Goal: Communication & Community: Answer question/provide support

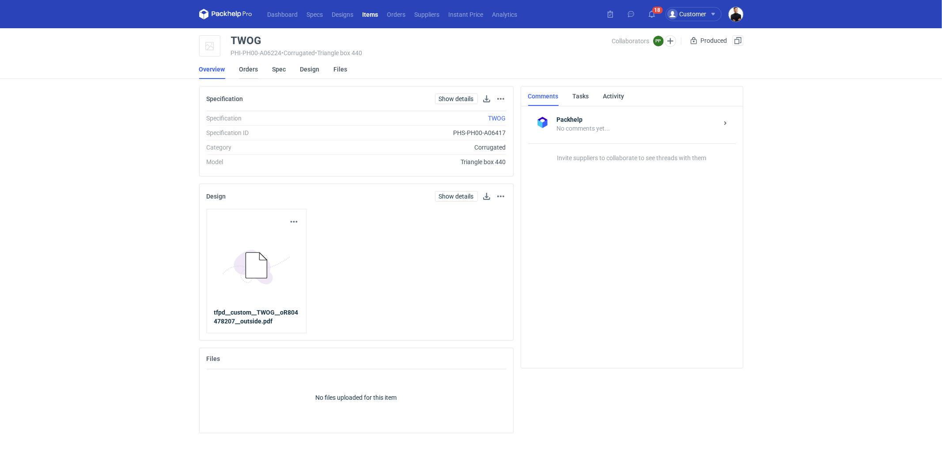
click at [249, 73] on link "Orders" at bounding box center [248, 69] width 19 height 19
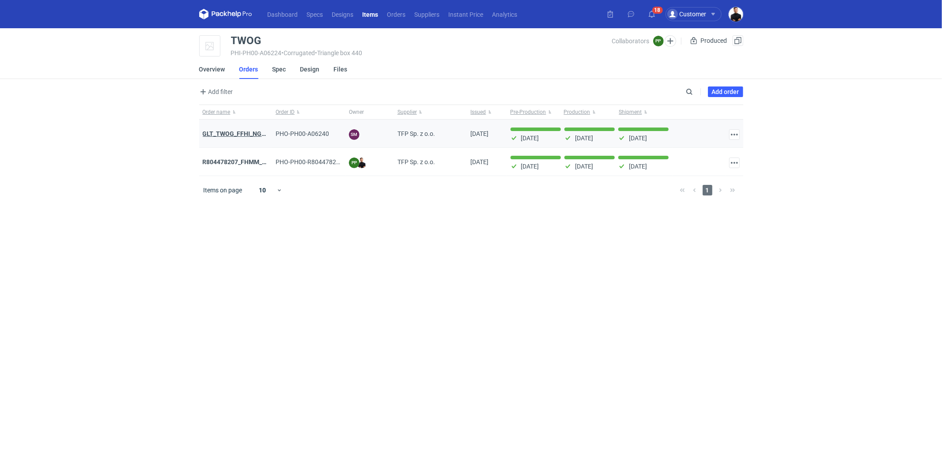
click at [241, 130] on strong "GLT_TWOG_FFHI_NGBI_HZZG_SISD" at bounding box center [253, 133] width 101 height 7
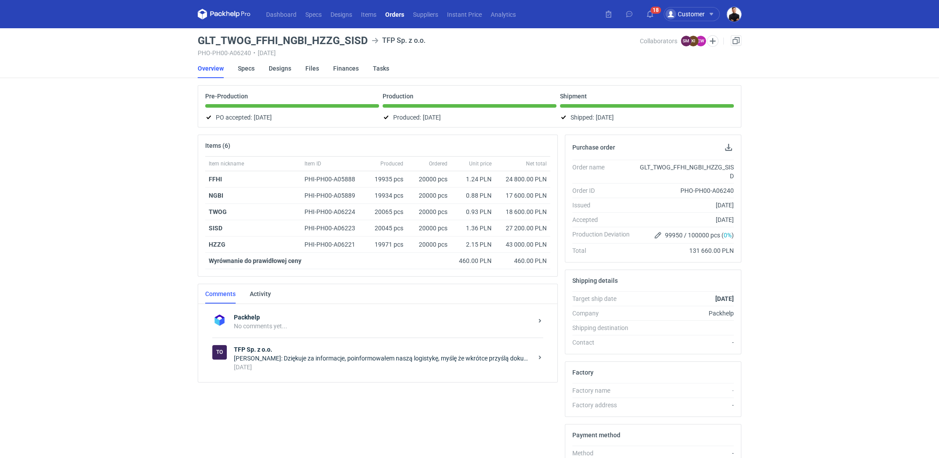
click at [329, 363] on div "7 months ago" at bounding box center [383, 367] width 299 height 9
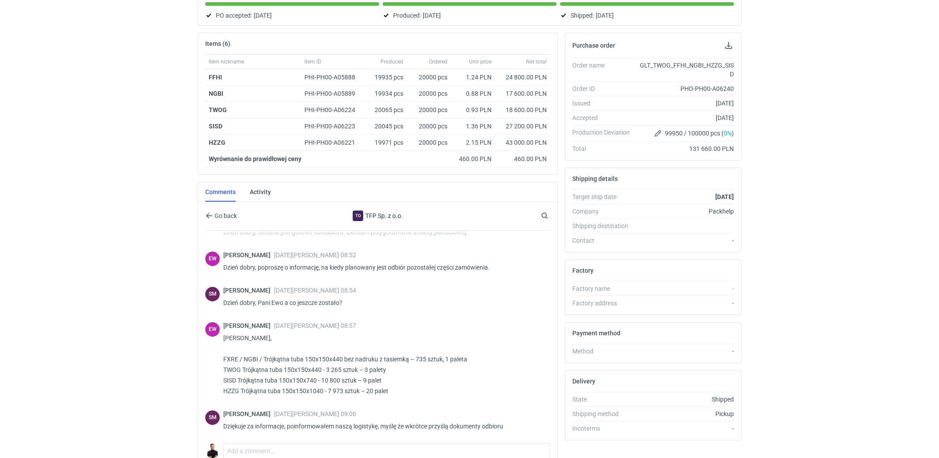
scroll to position [122, 0]
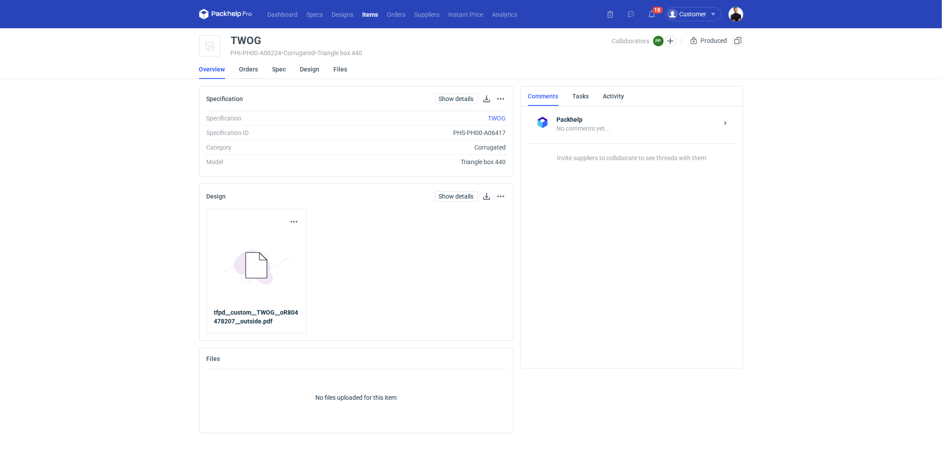
click at [243, 65] on link "Orders" at bounding box center [248, 69] width 19 height 19
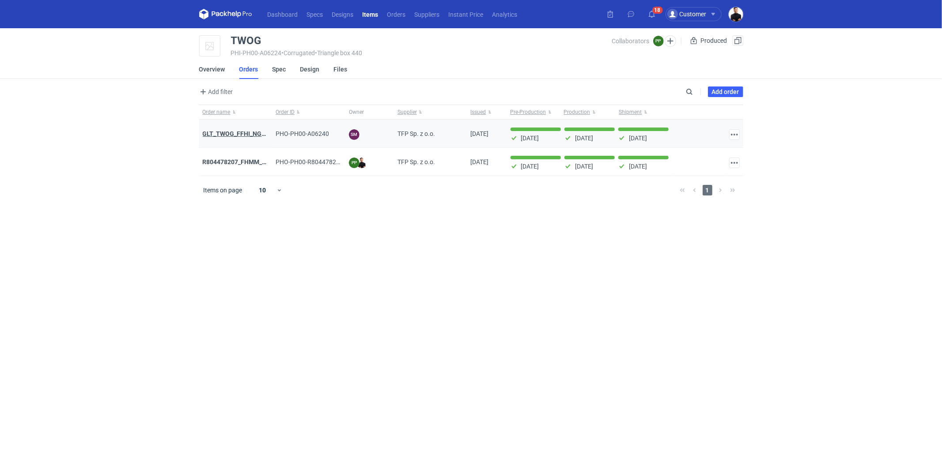
click at [252, 130] on strong "GLT_TWOG_FFHI_NGBI_HZZG_SISD" at bounding box center [253, 133] width 101 height 7
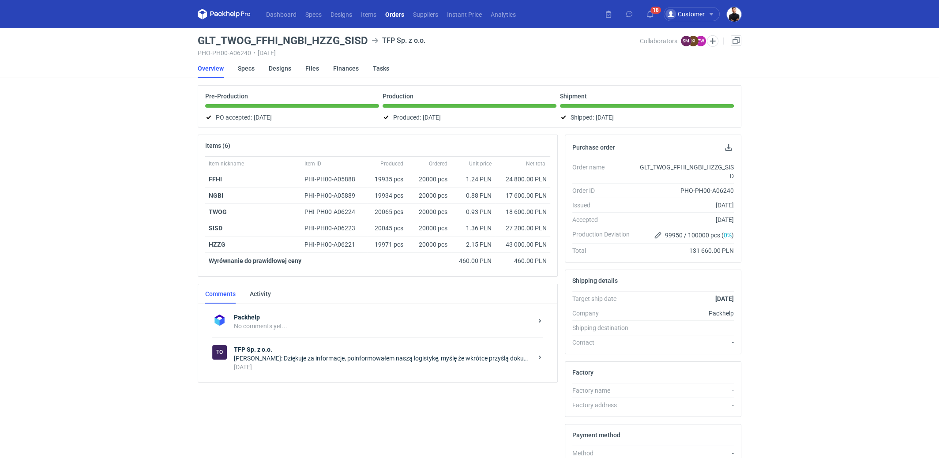
click at [294, 354] on div "Sebastian Markut: Dziękuje za informacje, poinformowałem naszą logistykę, myślę…" at bounding box center [383, 358] width 299 height 9
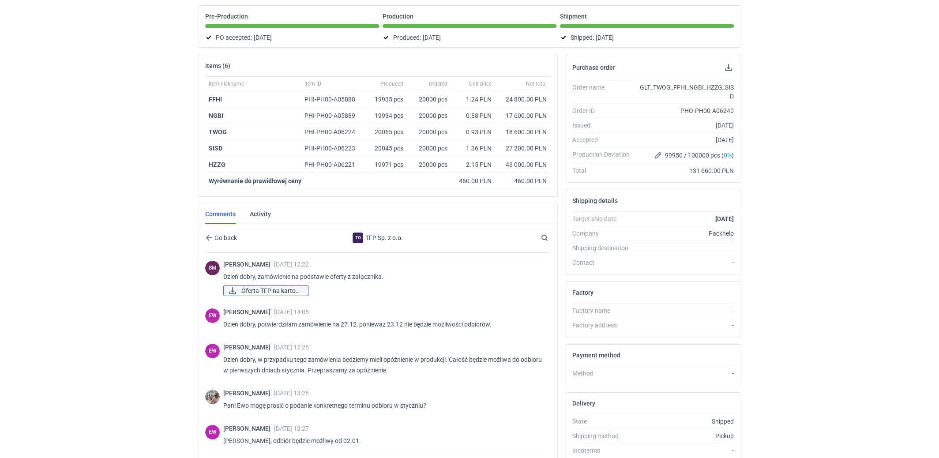
click at [283, 286] on span "Oferta TFP na karton..." at bounding box center [271, 291] width 60 height 10
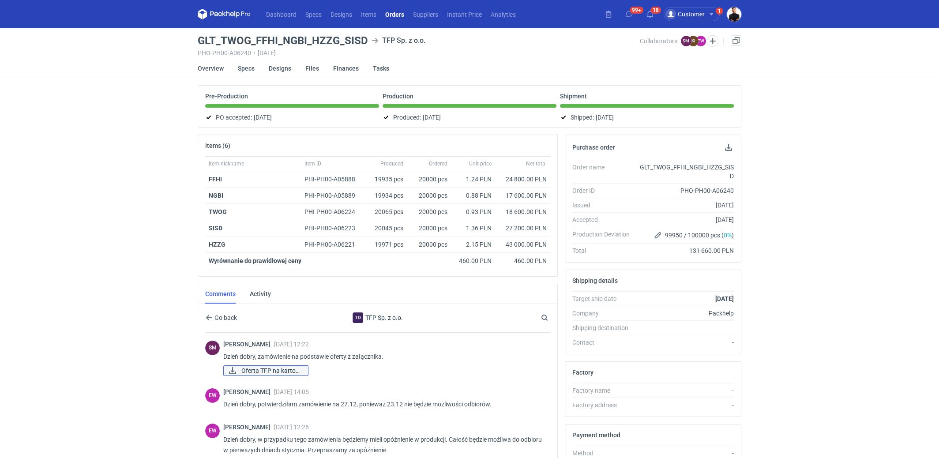
click at [274, 369] on span "Oferta TFP na karton..." at bounding box center [271, 371] width 60 height 10
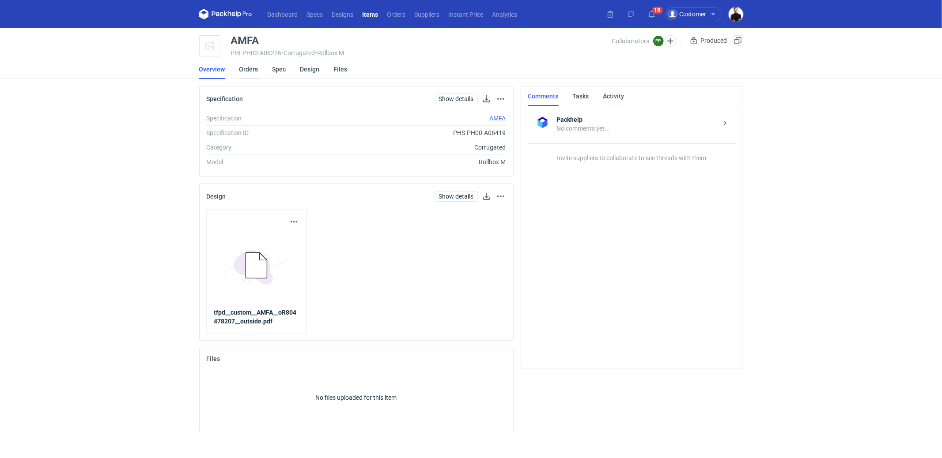
click at [243, 72] on link "Orders" at bounding box center [248, 69] width 19 height 19
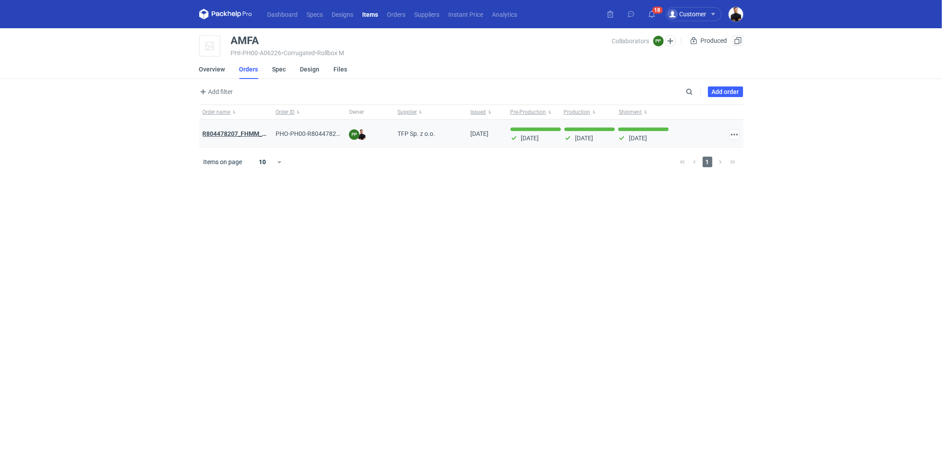
click at [240, 135] on strong "R804478207_FHMM_JIZQ_SISD_TWOG_KKIF_AMFA_BGVW_SQYL_HZZG" at bounding box center [305, 133] width 204 height 7
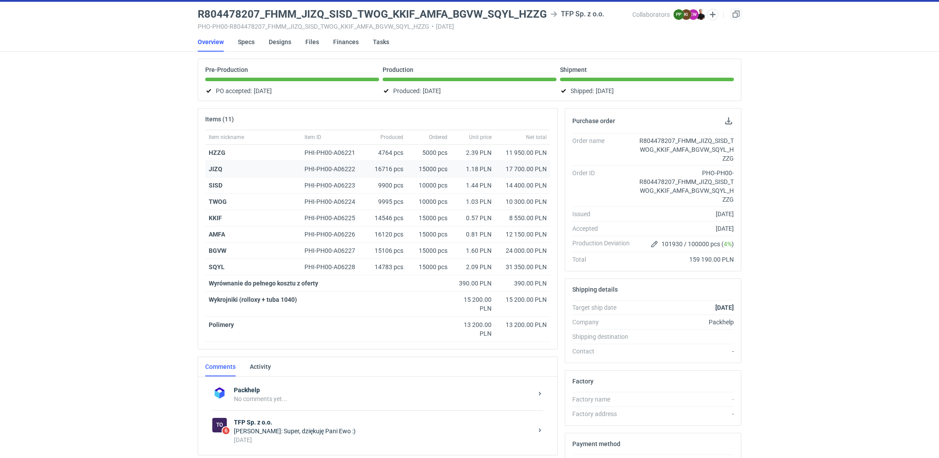
scroll to position [149, 0]
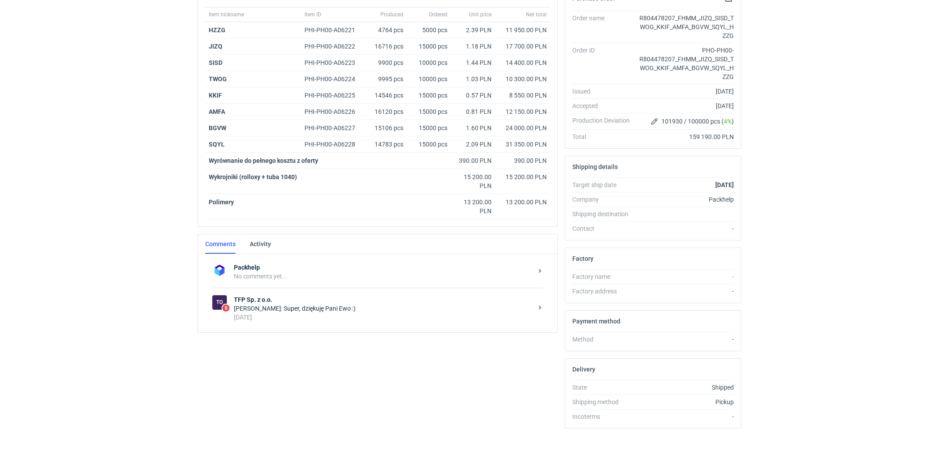
click at [340, 295] on strong "TFP Sp. z o.o." at bounding box center [383, 299] width 299 height 9
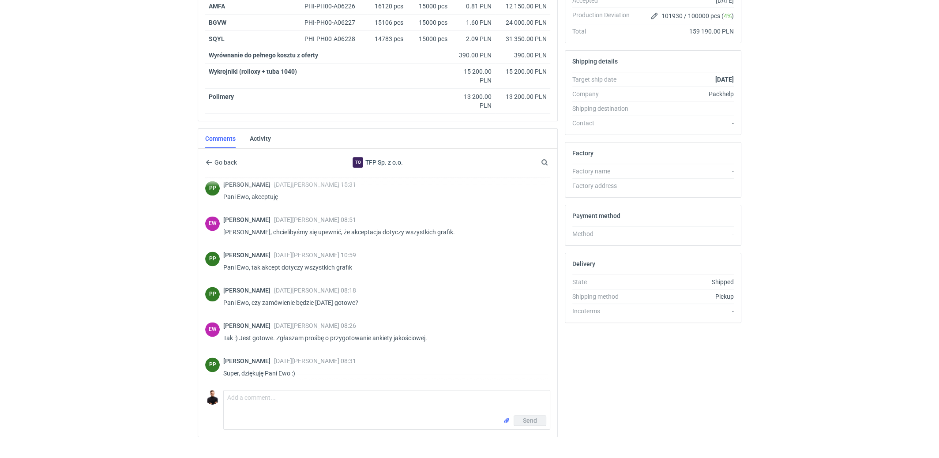
scroll to position [1619, 0]
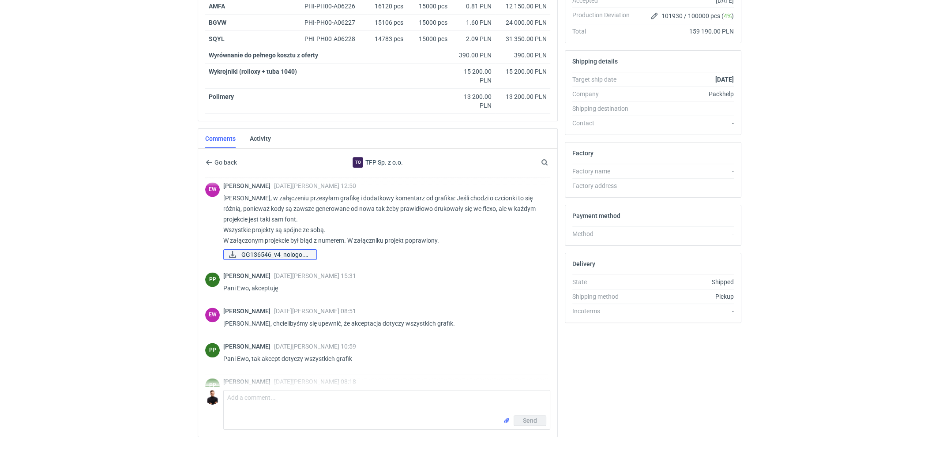
click at [281, 250] on span "GG136546_v4_nologo.p..." at bounding box center [275, 255] width 68 height 10
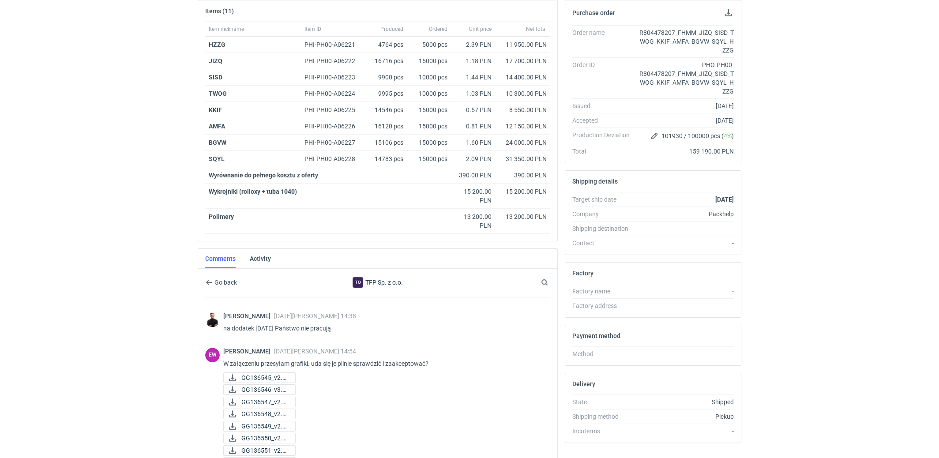
scroll to position [219, 0]
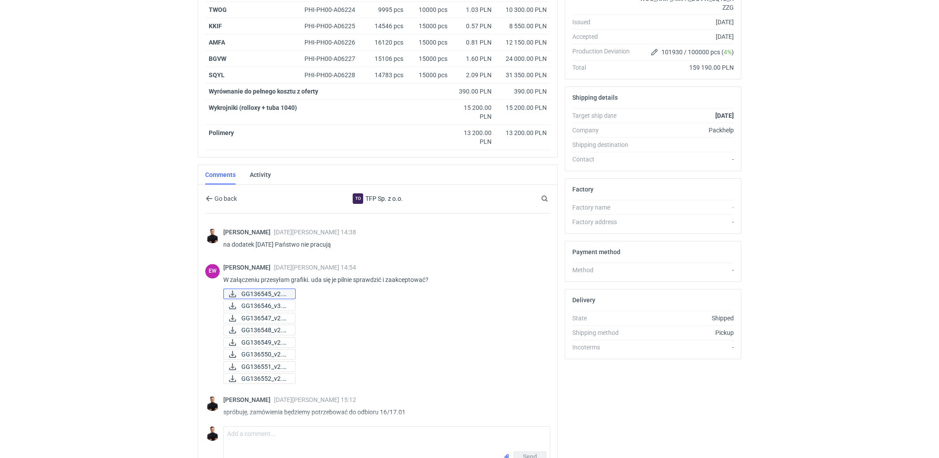
click at [271, 289] on span "GG136545_v2.pdf" at bounding box center [264, 294] width 47 height 10
click at [270, 301] on span "GG136546_v3.pdf" at bounding box center [264, 306] width 47 height 10
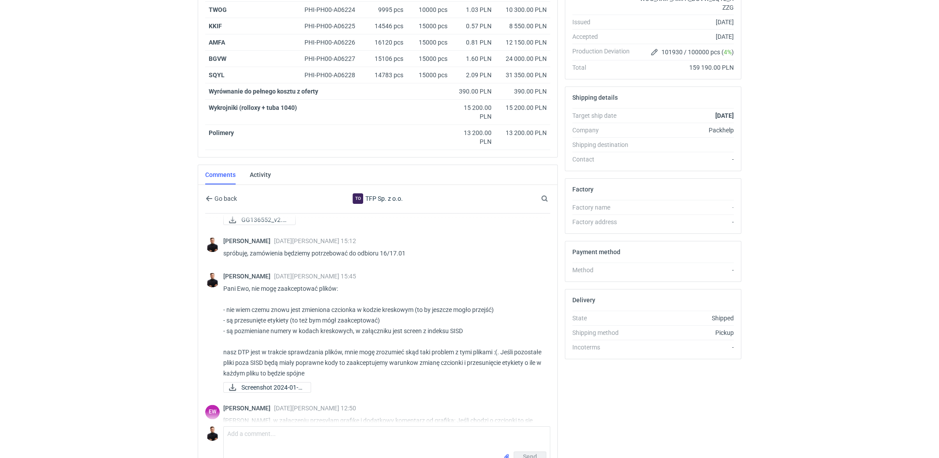
scroll to position [1245, 0]
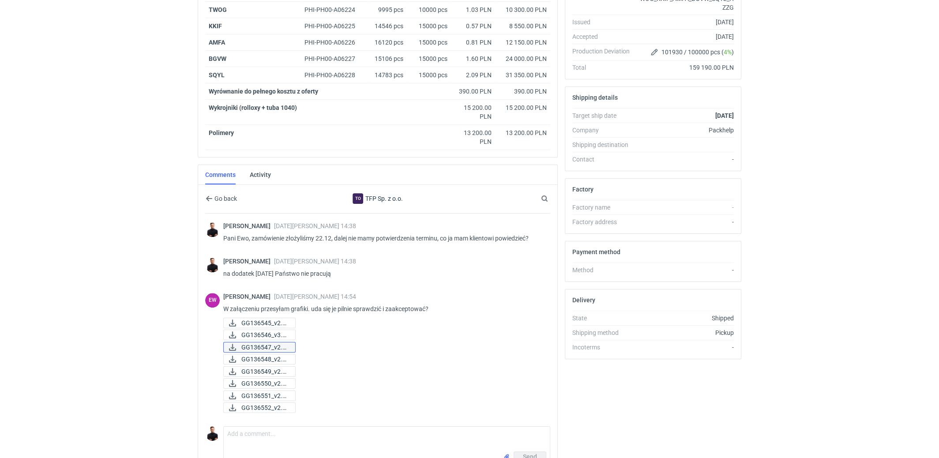
click at [286, 343] on span "GG136547_v2.pdf" at bounding box center [264, 348] width 47 height 10
click at [280, 355] on span "GG136548_v2.pdf" at bounding box center [264, 359] width 47 height 10
click at [277, 368] on span "GG136549_v2.pdf" at bounding box center [264, 372] width 47 height 10
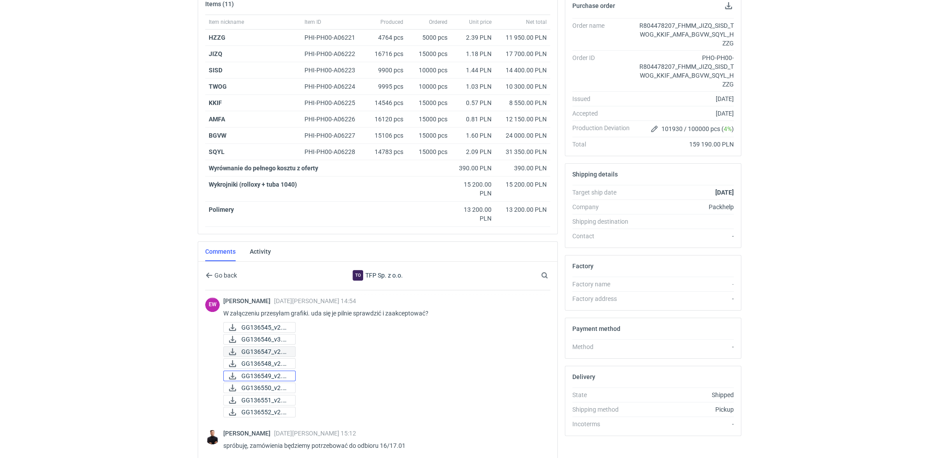
scroll to position [1321, 0]
click at [278, 319] on span "GG136545_v2.pdf" at bounding box center [264, 324] width 47 height 10
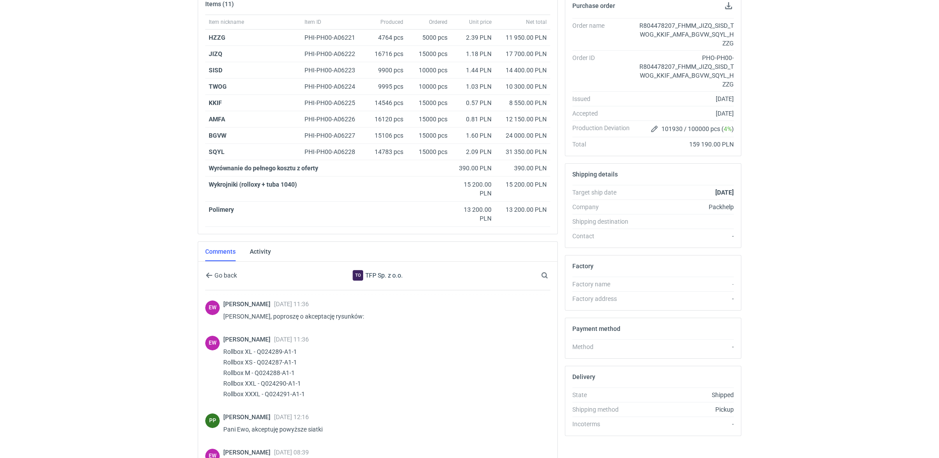
scroll to position [0, 0]
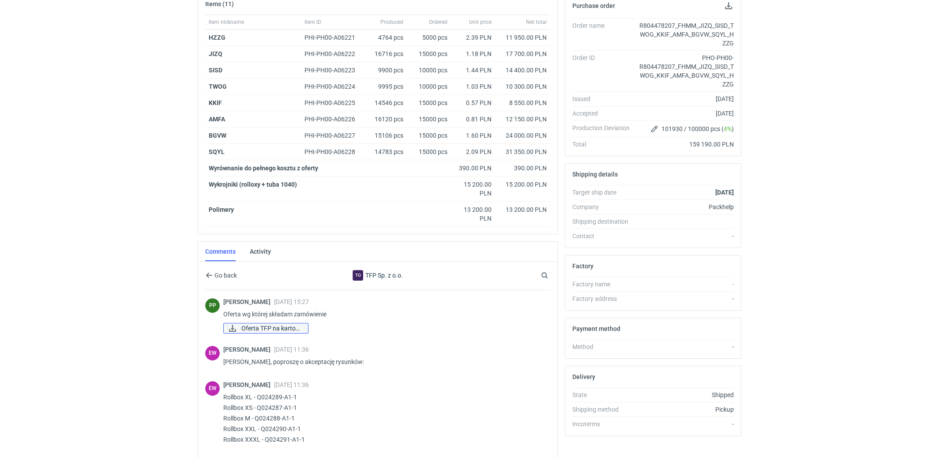
click at [270, 325] on span "Oferta TFP na karton..." at bounding box center [271, 329] width 60 height 10
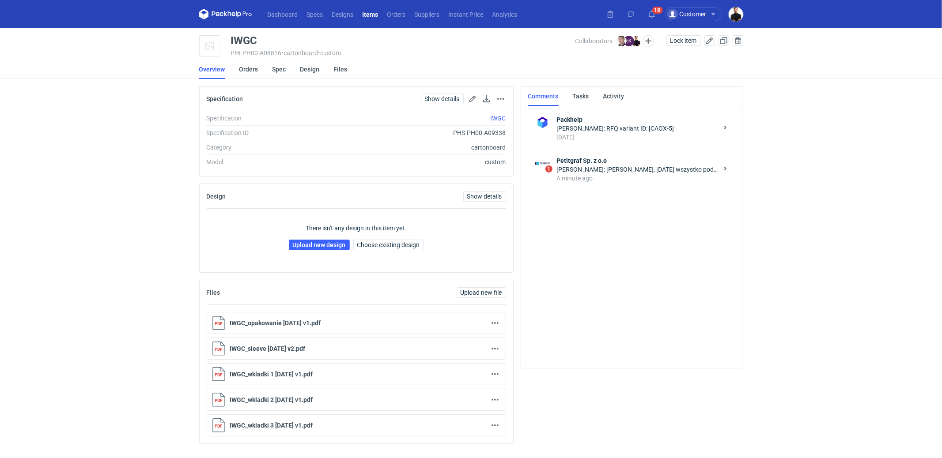
click at [592, 157] on strong "Petitgraf Sp. z o.o" at bounding box center [637, 160] width 161 height 9
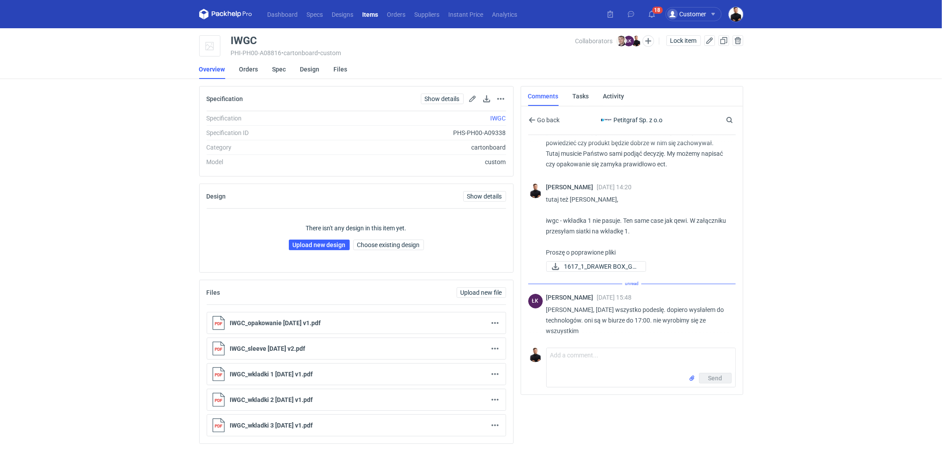
scroll to position [109, 0]
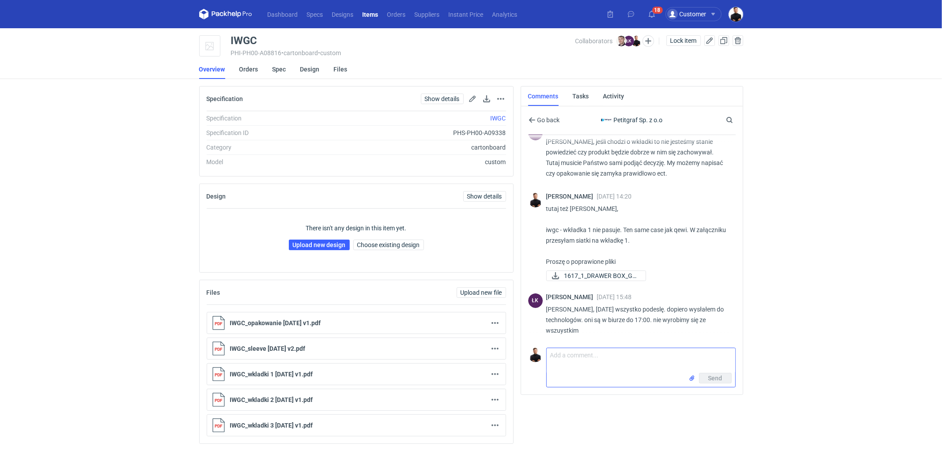
click at [608, 369] on textarea "Comment message" at bounding box center [641, 360] width 189 height 25
type textarea "rozumiem, czekam do jutra w takim razie"
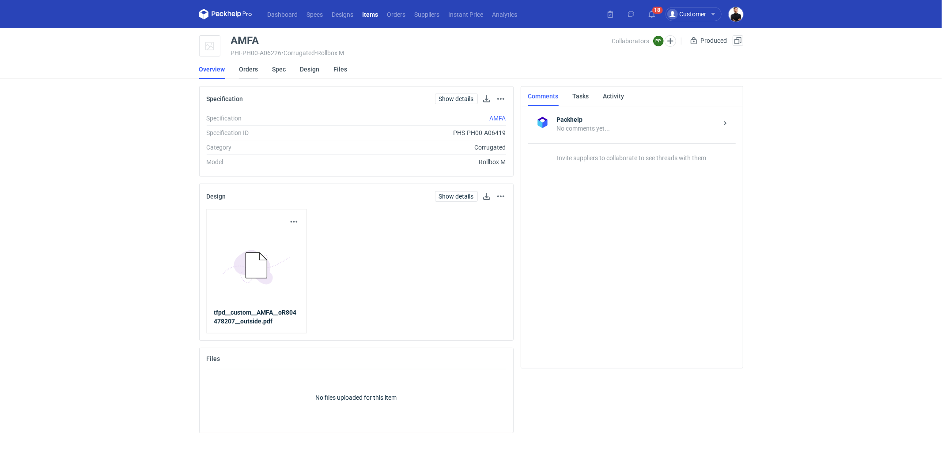
click at [249, 71] on link "Orders" at bounding box center [248, 69] width 19 height 19
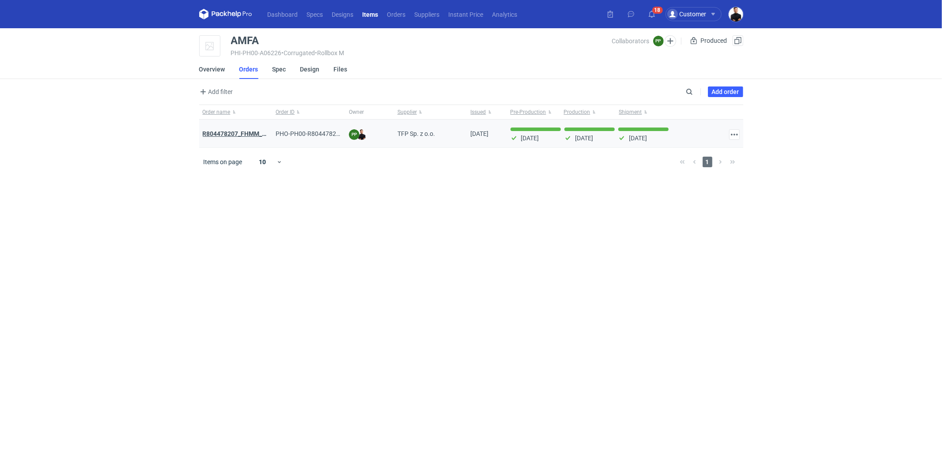
click at [244, 134] on strong "R804478207_FHMM_JIZQ_SISD_TWOG_KKIF_AMFA_BGVW_SQYL_HZZG" at bounding box center [305, 133] width 204 height 7
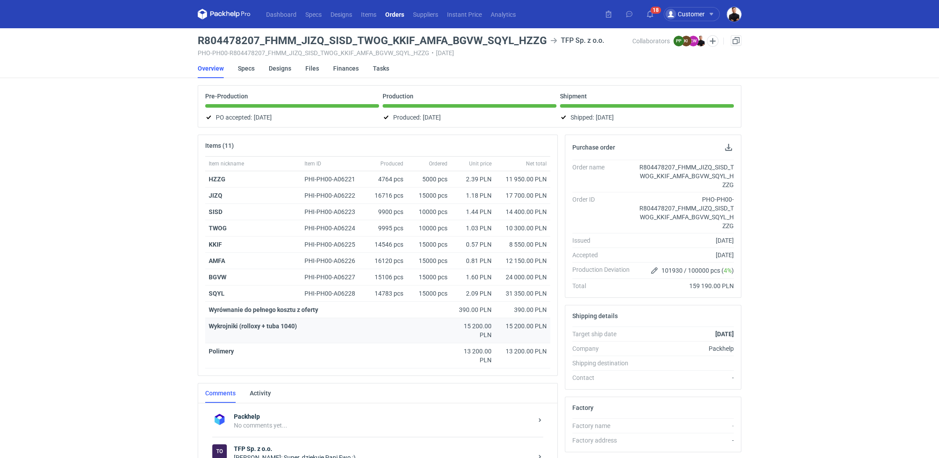
scroll to position [84, 0]
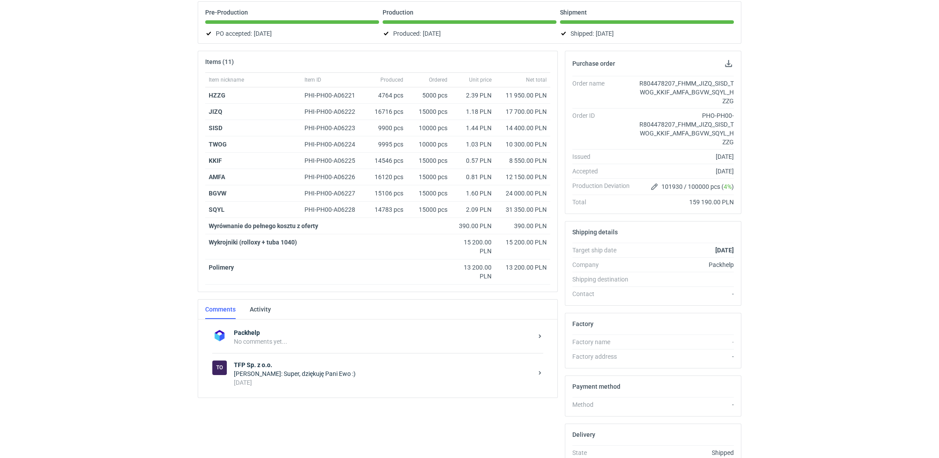
click at [360, 372] on div "Paweł Pieńkowski: Super, dziękuję Pani Ewo :)" at bounding box center [383, 373] width 299 height 9
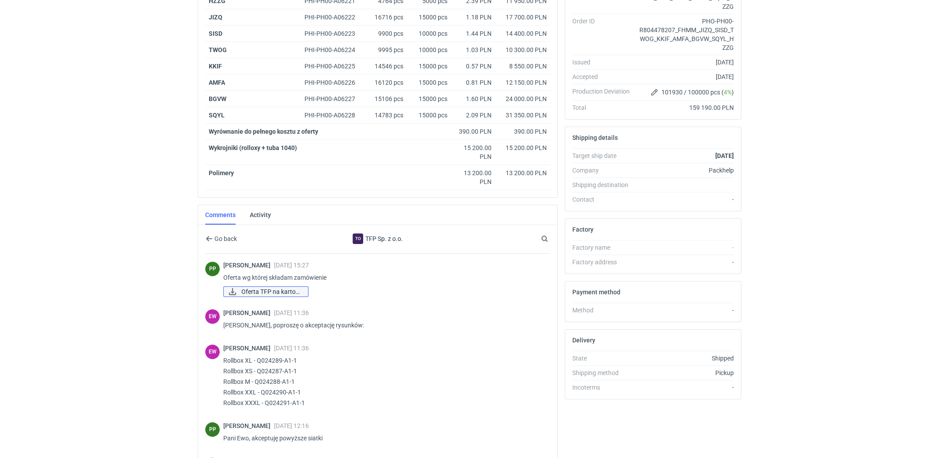
click at [277, 287] on span "Oferta TFP na karton..." at bounding box center [271, 292] width 60 height 10
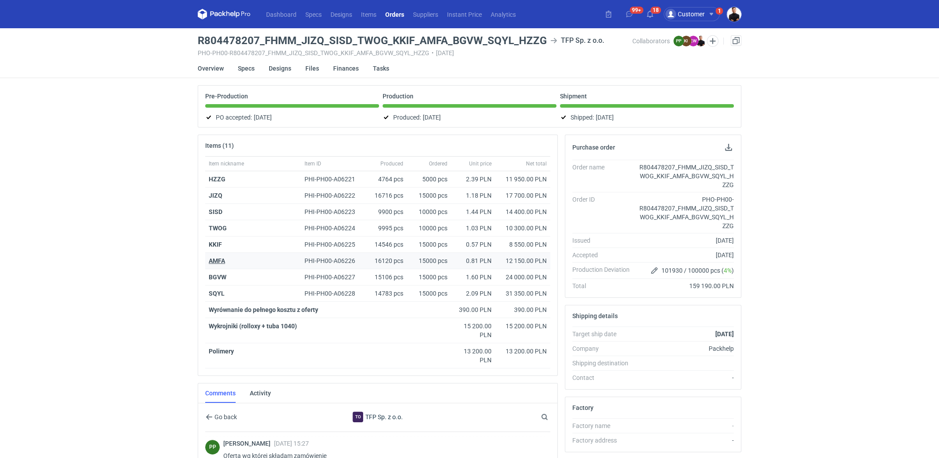
click at [220, 260] on strong "AMFA" at bounding box center [217, 260] width 16 height 7
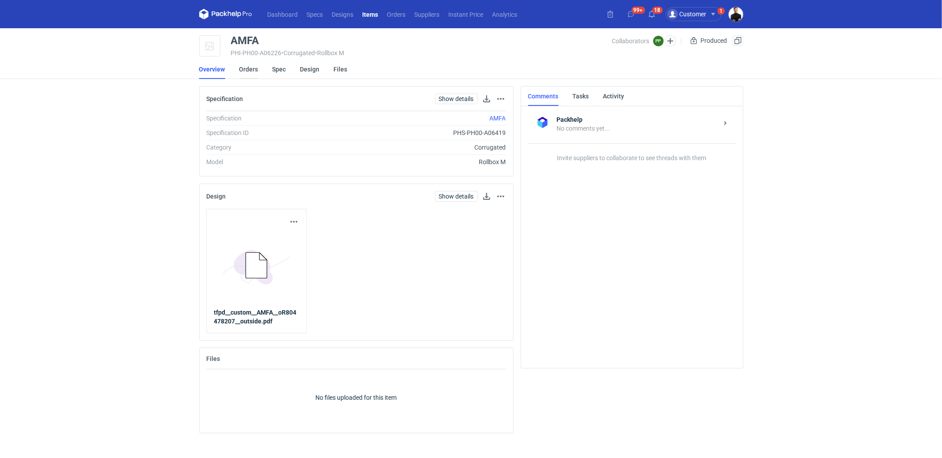
click at [251, 68] on link "Orders" at bounding box center [248, 69] width 19 height 19
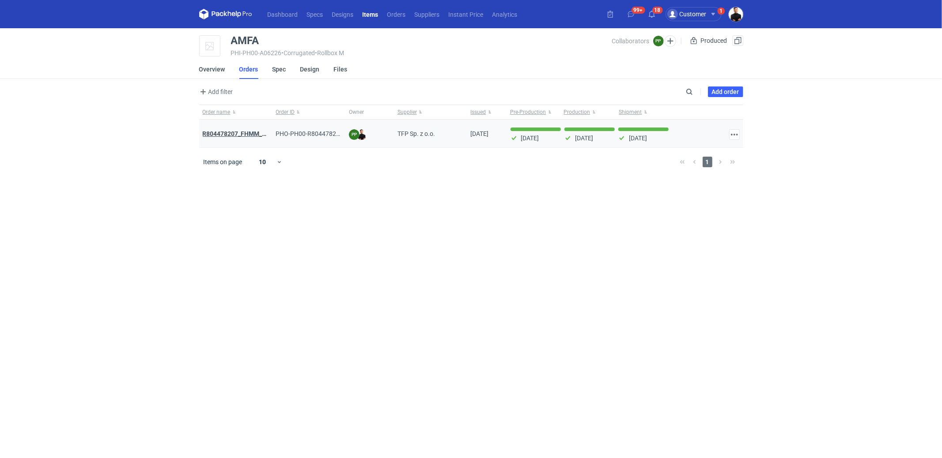
click at [255, 130] on strong "R804478207_FHMM_JIZQ_SISD_TWOG_KKIF_AMFA_BGVW_SQYL_HZZG" at bounding box center [305, 133] width 204 height 7
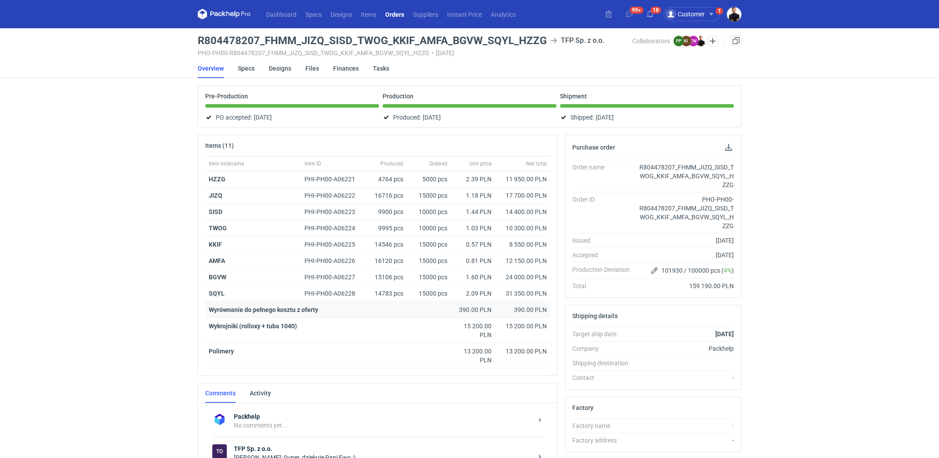
scroll to position [107, 0]
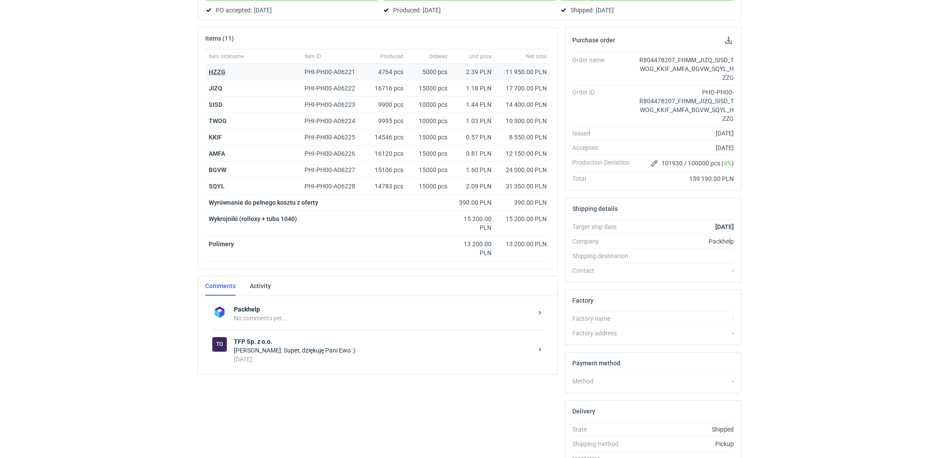
click at [219, 68] on strong "HZZG" at bounding box center [217, 71] width 17 height 7
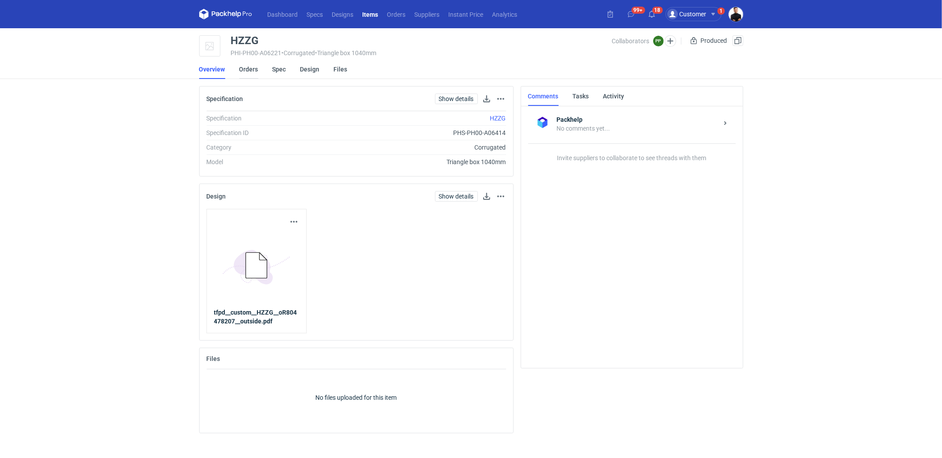
click at [245, 72] on link "Orders" at bounding box center [248, 69] width 19 height 19
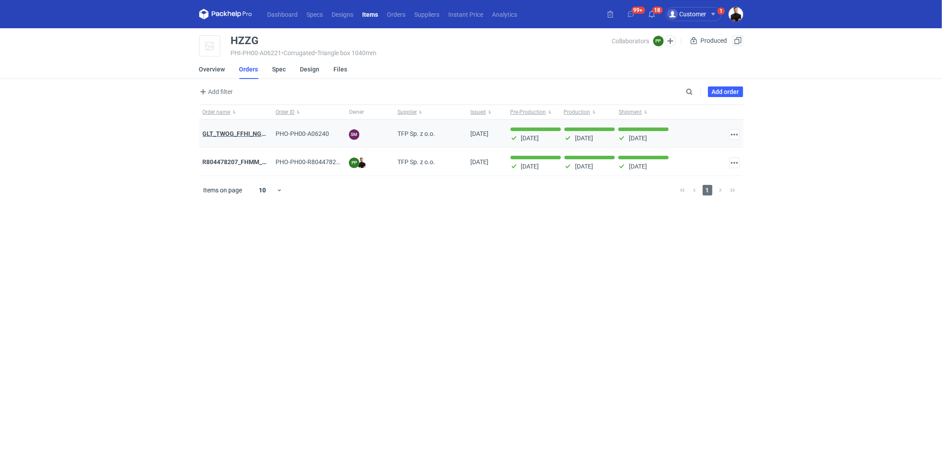
click at [253, 136] on strong "GLT_TWOG_FFHI_NGBI_HZZG_SISD" at bounding box center [253, 133] width 101 height 7
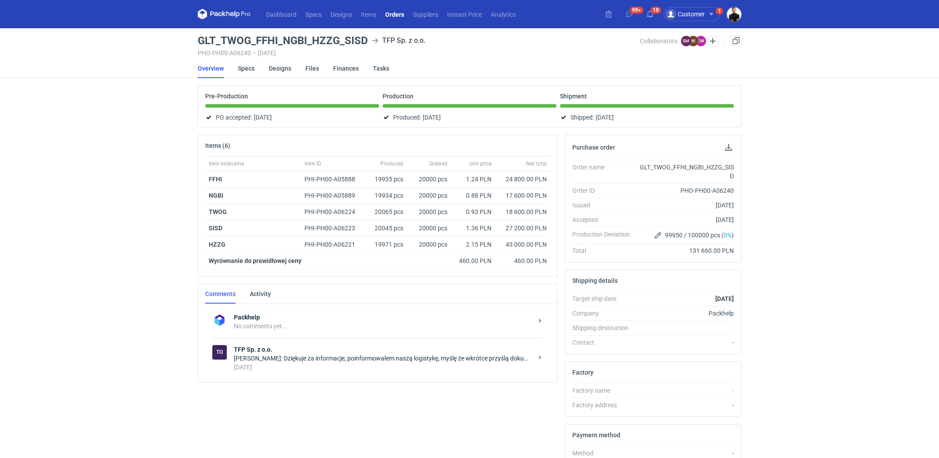
click at [271, 356] on div "Sebastian Markut: Dziękuje za informacje, poinformowałem naszą logistykę, myślę…" at bounding box center [383, 358] width 299 height 9
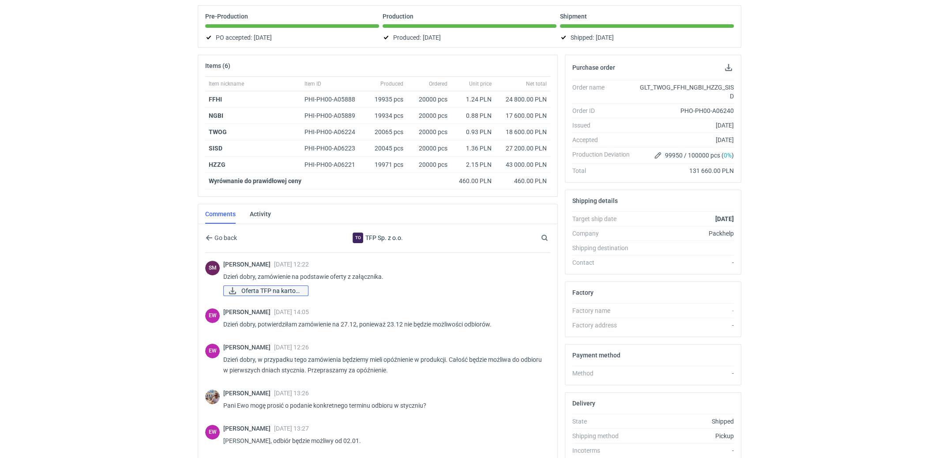
click at [283, 286] on span "Oferta TFP na karton..." at bounding box center [271, 291] width 60 height 10
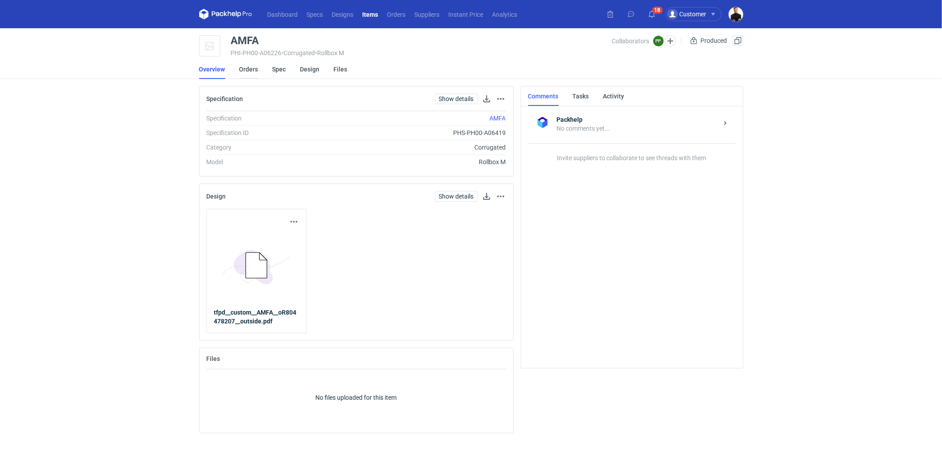
click at [248, 71] on link "Orders" at bounding box center [248, 69] width 19 height 19
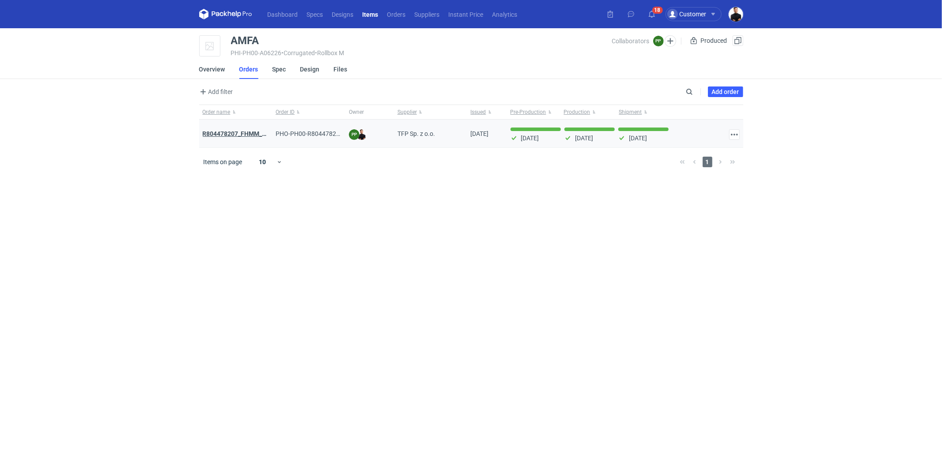
click at [252, 132] on strong "R804478207_FHMM_JIZQ_SISD_TWOG_KKIF_AMFA_BGVW_SQYL_HZZG" at bounding box center [305, 133] width 204 height 7
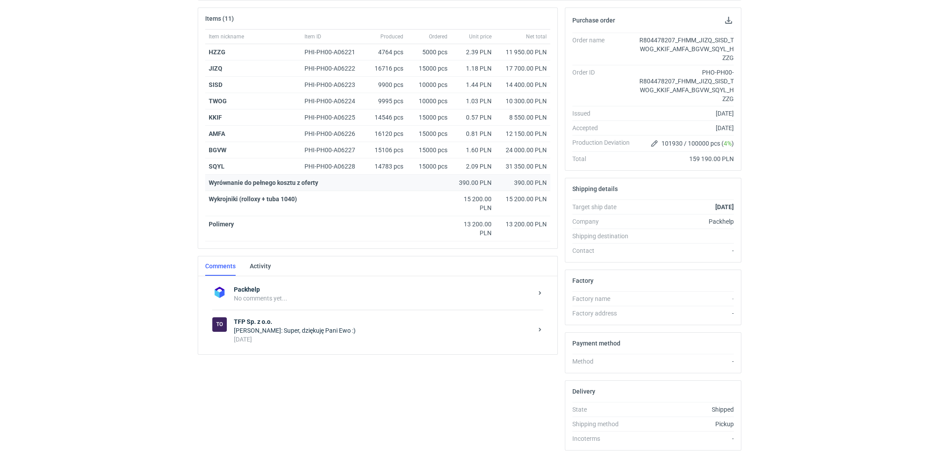
scroll to position [149, 0]
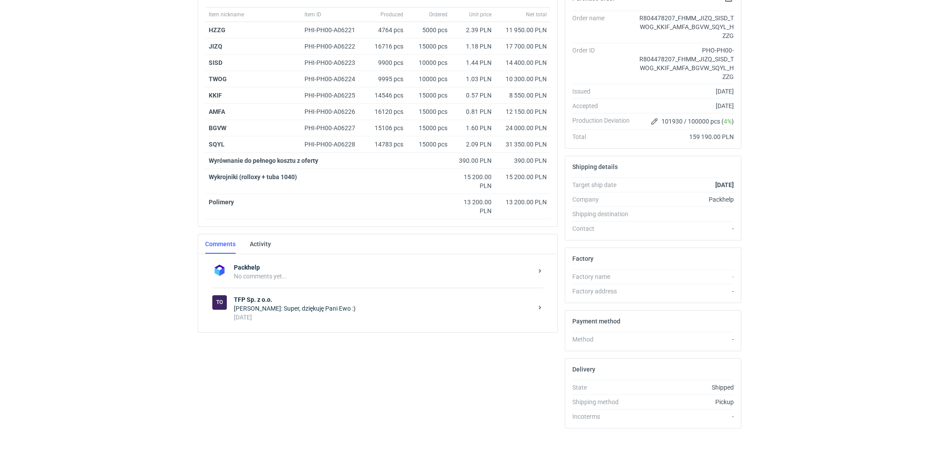
click at [318, 304] on div "Paweł Pieńkowski: Super, dziękuję Pani Ewo :)" at bounding box center [383, 308] width 299 height 9
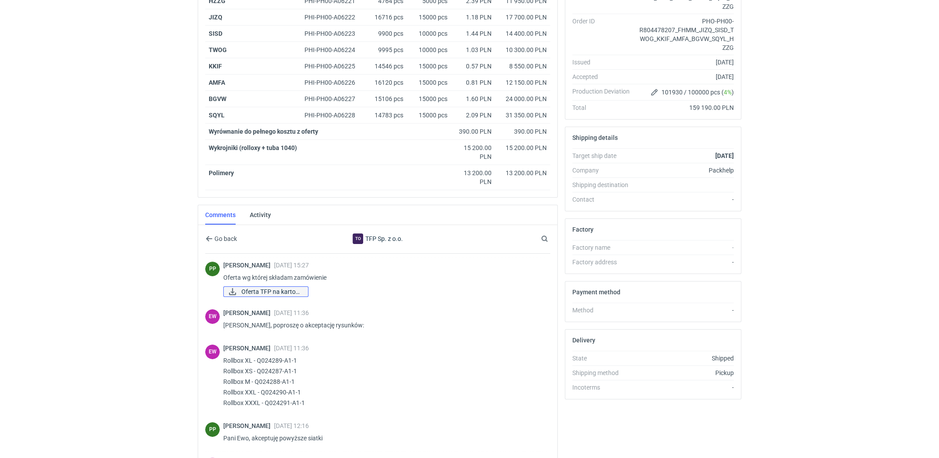
click at [272, 287] on span "Oferta TFP na karton..." at bounding box center [271, 292] width 60 height 10
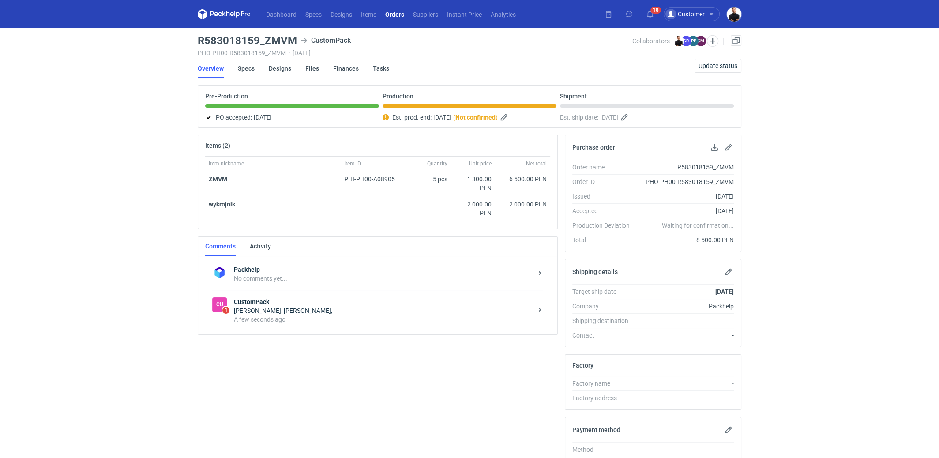
click at [290, 312] on div "[PERSON_NAME]: [PERSON_NAME]," at bounding box center [383, 310] width 299 height 9
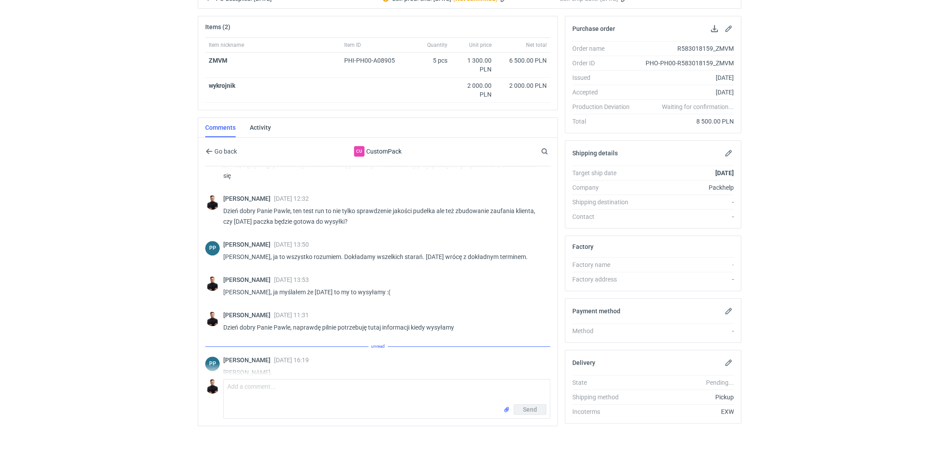
scroll to position [581, 0]
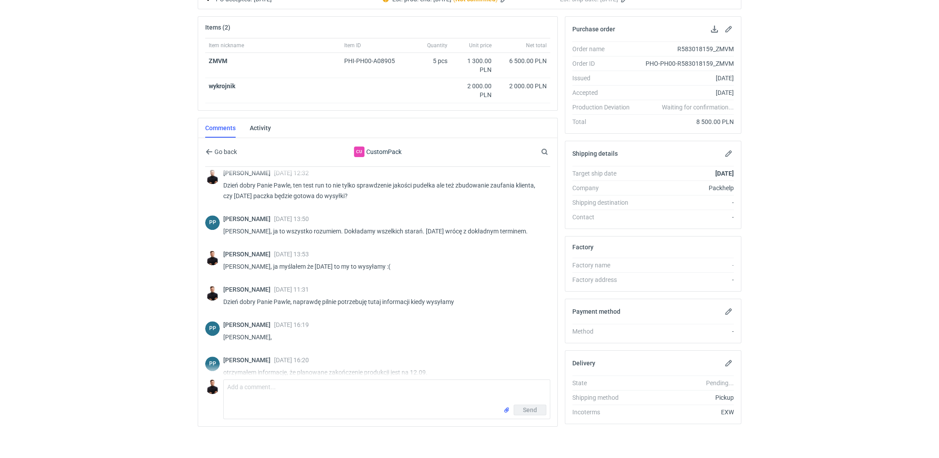
scroll to position [119, 0]
click at [300, 385] on textarea "Comment message" at bounding box center [387, 392] width 326 height 25
click at [283, 380] on textarea "Comment message" at bounding box center [387, 392] width 326 height 25
click at [304, 382] on textarea "[PERSON_NAME], od razu mówię że o nie przejdzie" at bounding box center [387, 392] width 326 height 25
click at [368, 386] on textarea "[PERSON_NAME], od razu mówię, że o nie przejdzie" at bounding box center [387, 392] width 326 height 25
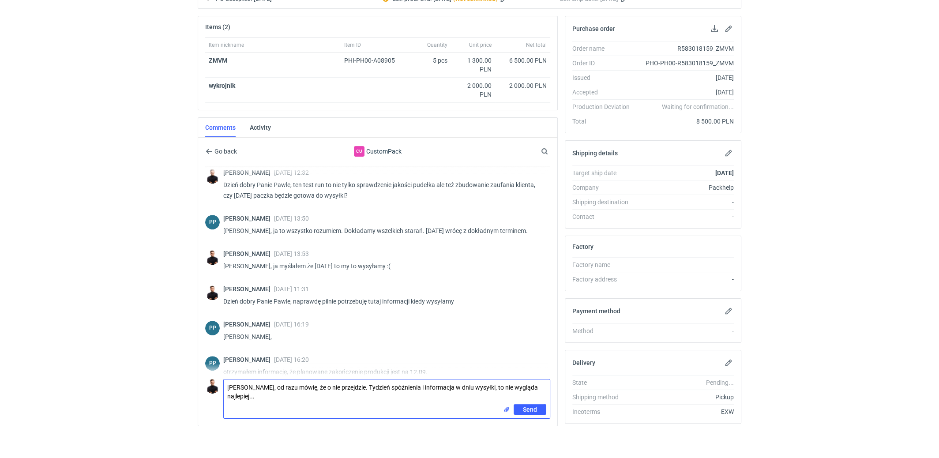
type textarea "[PERSON_NAME], od razu mówię, że o nie przejdzie. Tydzień spóźnienia i informac…"
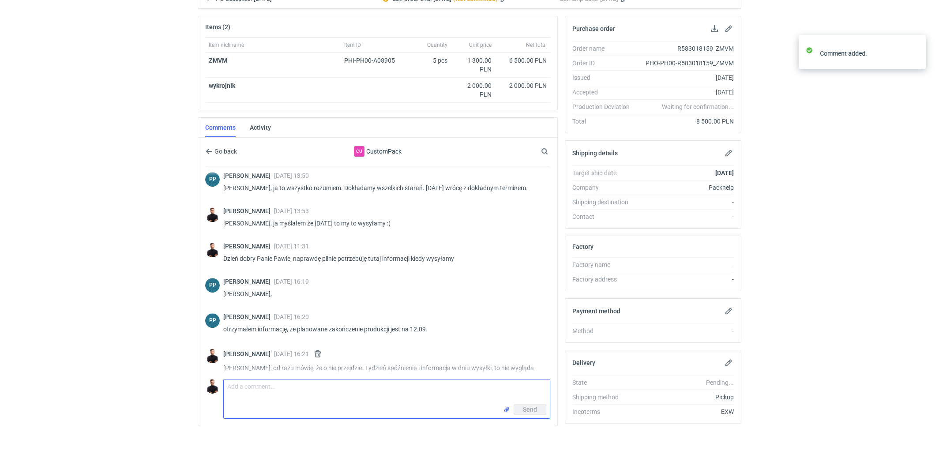
scroll to position [665, 0]
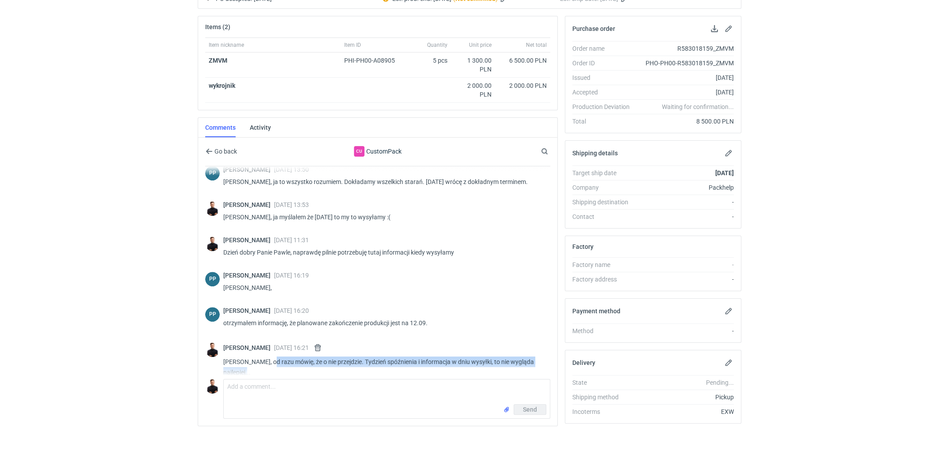
drag, startPoint x: 268, startPoint y: 348, endPoint x: 407, endPoint y: 366, distance: 139.9
click at [407, 366] on div "[PERSON_NAME] [DATE] 16:21 [PERSON_NAME], od razu mówię, że o nie przejdzie. Ty…" at bounding box center [383, 362] width 320 height 39
click at [403, 357] on p "[PERSON_NAME], od razu mówię, że o nie przejdzie. Tydzień spóźnienia i informac…" at bounding box center [383, 367] width 320 height 21
click at [381, 381] on textarea "Comment message" at bounding box center [387, 392] width 326 height 25
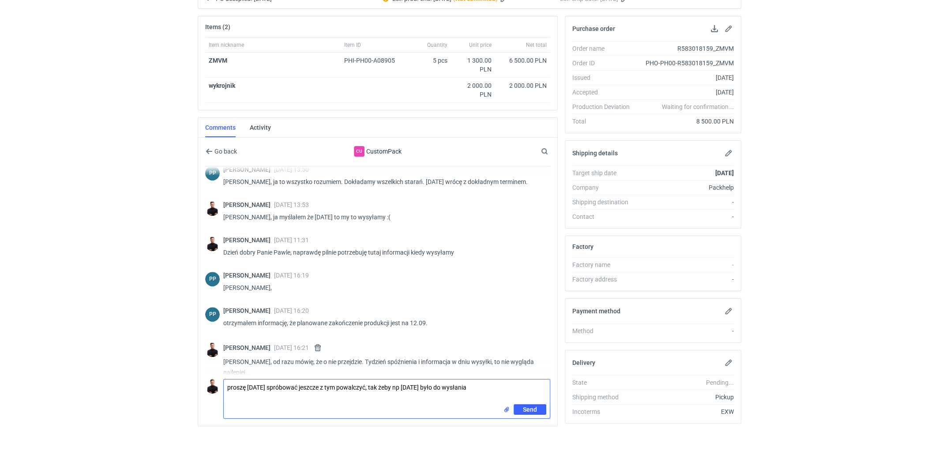
type textarea "proszę [DATE] spróbować jeszcze z tym powalczyć, tak żeby np [DATE] było do wys…"
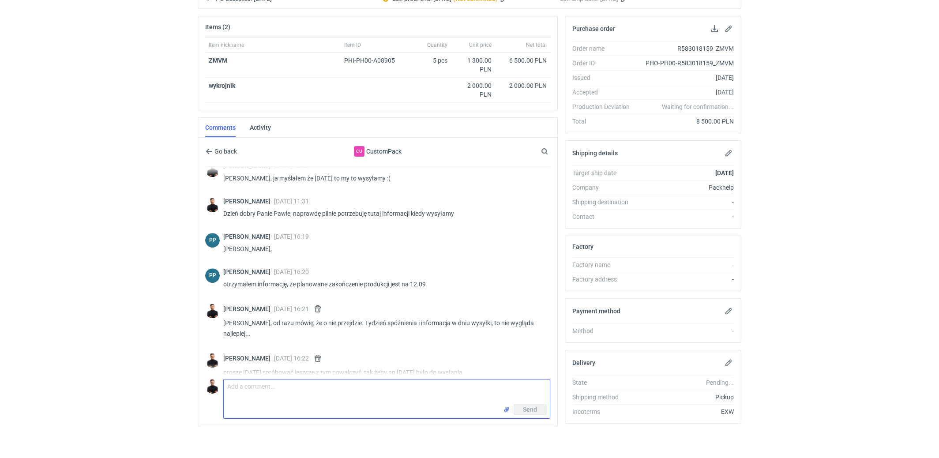
scroll to position [0, 0]
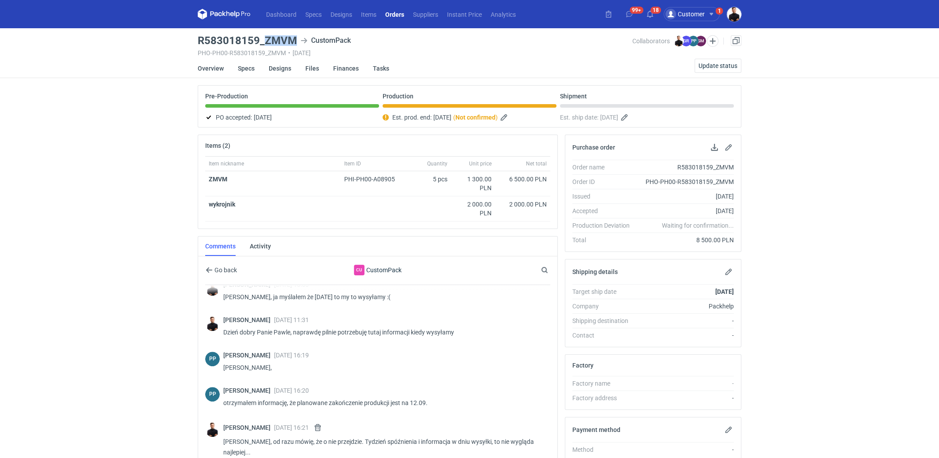
drag, startPoint x: 266, startPoint y: 37, endPoint x: 298, endPoint y: 39, distance: 31.9
click at [298, 39] on div "R583018159_ZMVM CustomPack" at bounding box center [415, 40] width 435 height 11
click at [215, 34] on main "R583018159_ZMVM CustomPack PHO-PH00-R583018159_ZMVM • [DATE] Collaborators [PER…" at bounding box center [469, 304] width 551 height 552
drag, startPoint x: 199, startPoint y: 38, endPoint x: 255, endPoint y: 32, distance: 56.8
click at [256, 37] on h3 "R583018159_ZMVM" at bounding box center [247, 40] width 99 height 11
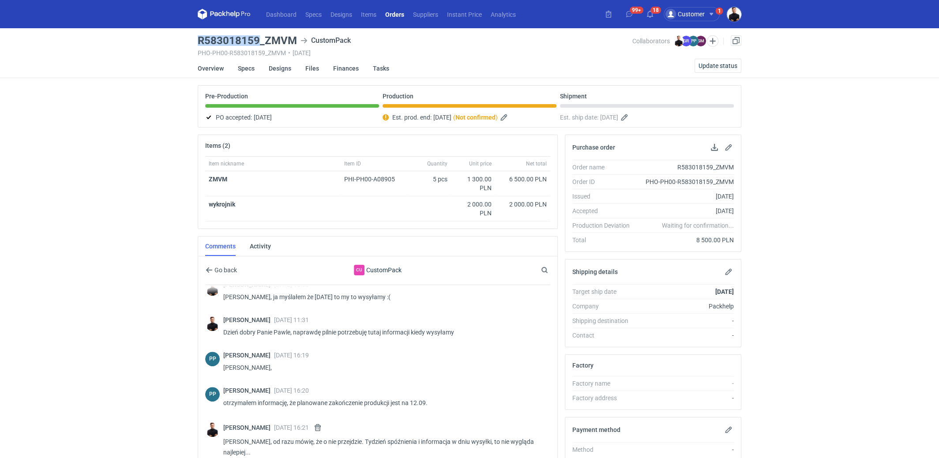
copy h3 "R583018159"
